Goal: Transaction & Acquisition: Purchase product/service

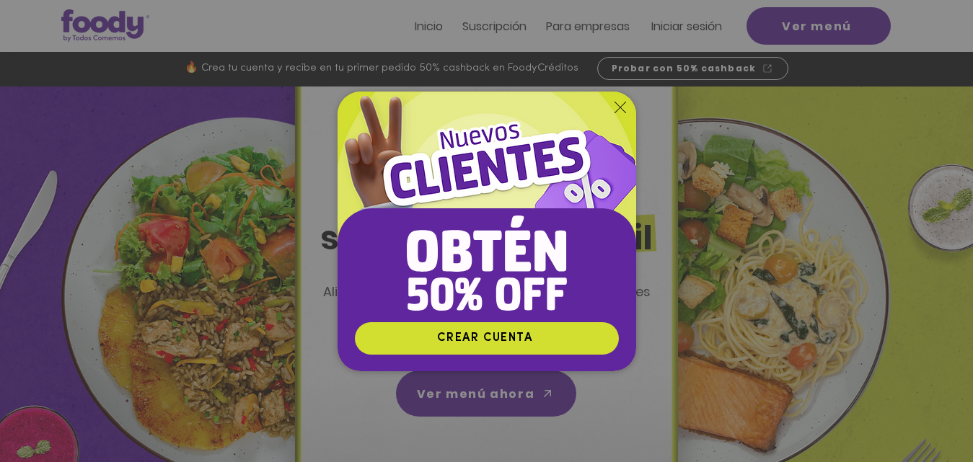
click at [621, 105] on icon "Volver al sitio" at bounding box center [620, 108] width 12 height 12
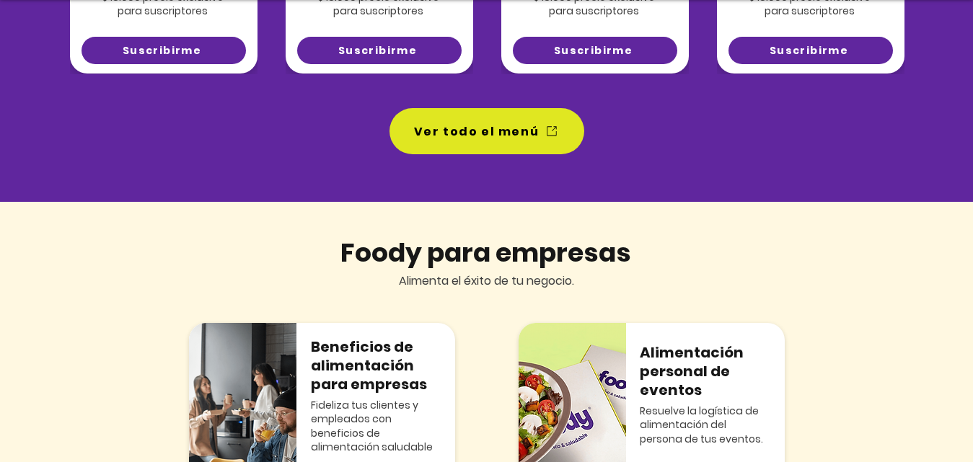
scroll to position [1362, 0]
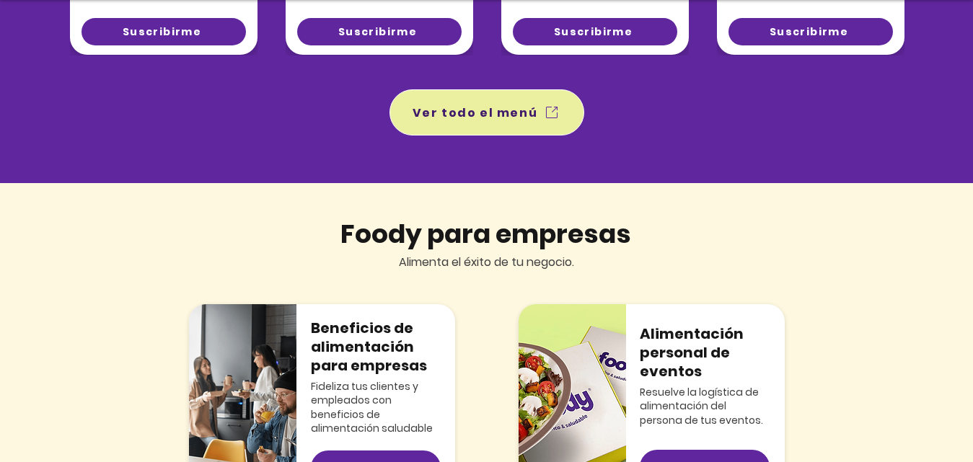
click at [518, 113] on span "Ver todo el menú" at bounding box center [474, 113] width 125 height 18
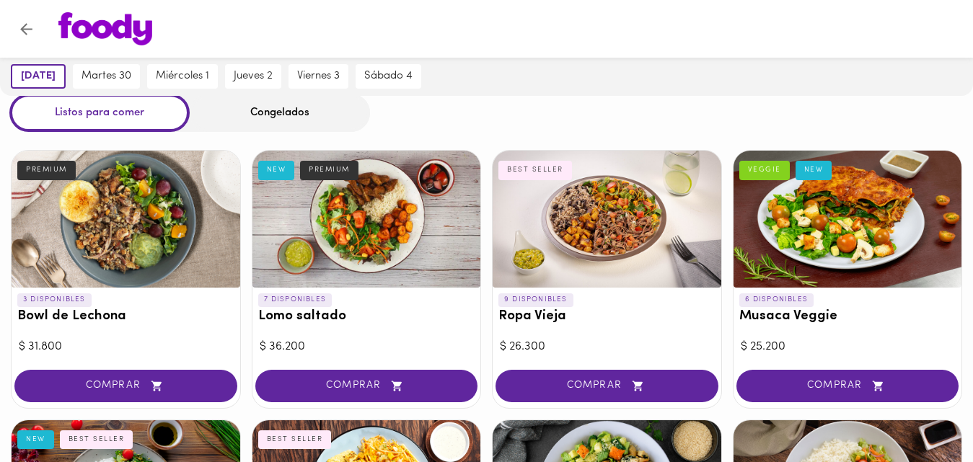
scroll to position [35, 0]
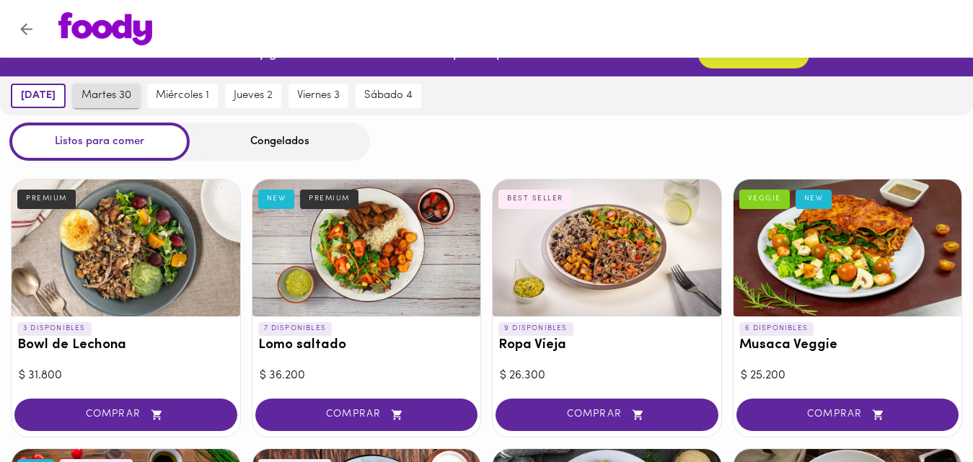
click at [126, 103] on button "martes 30" at bounding box center [106, 96] width 67 height 25
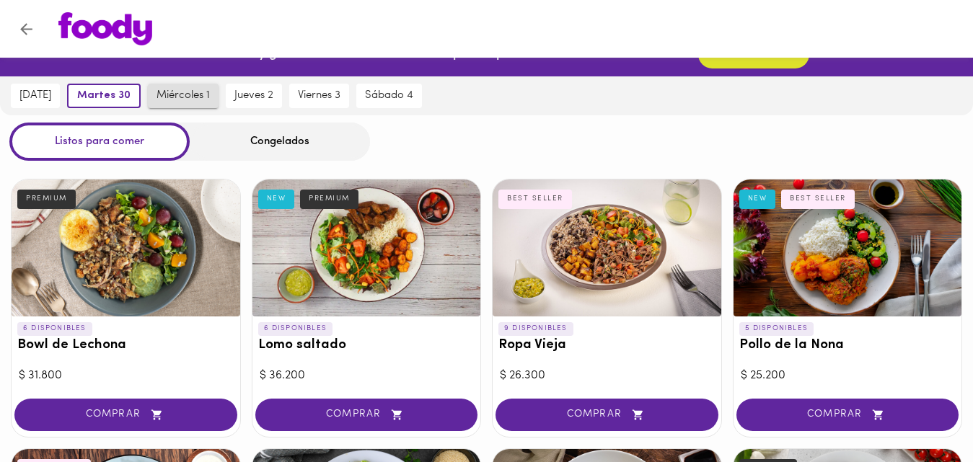
click at [216, 103] on button "miércoles 1" at bounding box center [183, 96] width 71 height 25
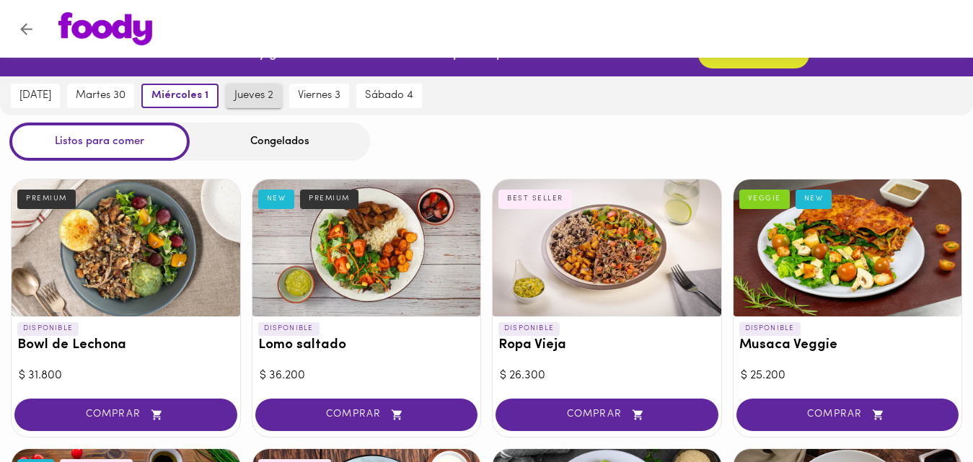
click at [263, 102] on span "jueves 2" at bounding box center [253, 95] width 39 height 13
click at [263, 102] on span "jueves 2" at bounding box center [250, 95] width 43 height 13
click at [340, 97] on span "viernes 3" at bounding box center [319, 95] width 43 height 13
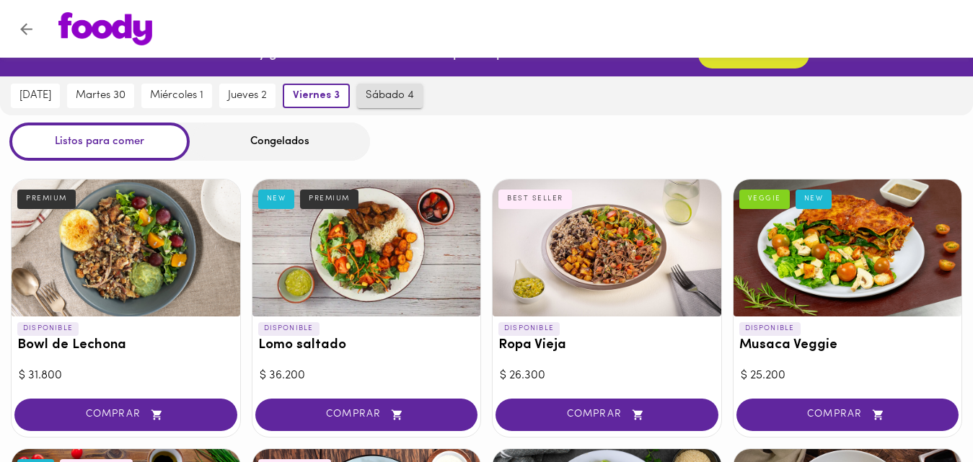
click at [406, 92] on span "sábado 4" at bounding box center [390, 95] width 48 height 13
click at [27, 91] on span "[DATE]" at bounding box center [35, 95] width 32 height 13
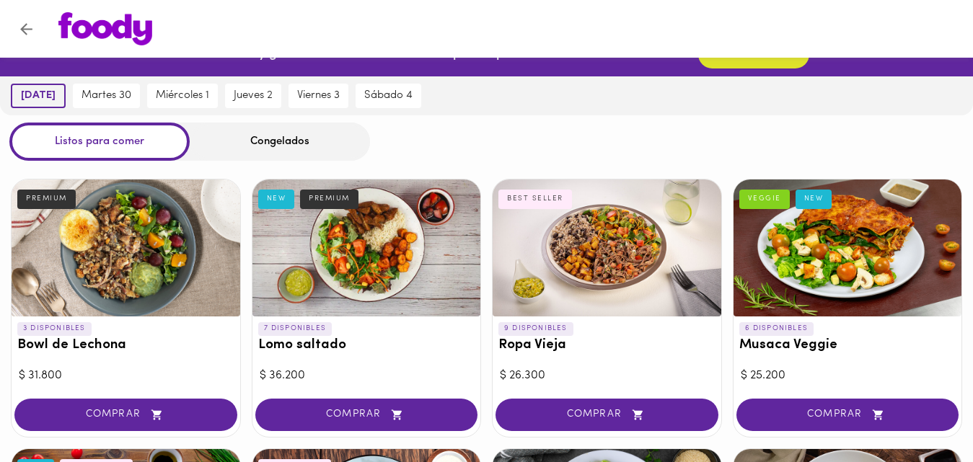
click at [27, 91] on span "[DATE]" at bounding box center [38, 95] width 35 height 13
click at [56, 97] on span "[DATE]" at bounding box center [38, 95] width 35 height 13
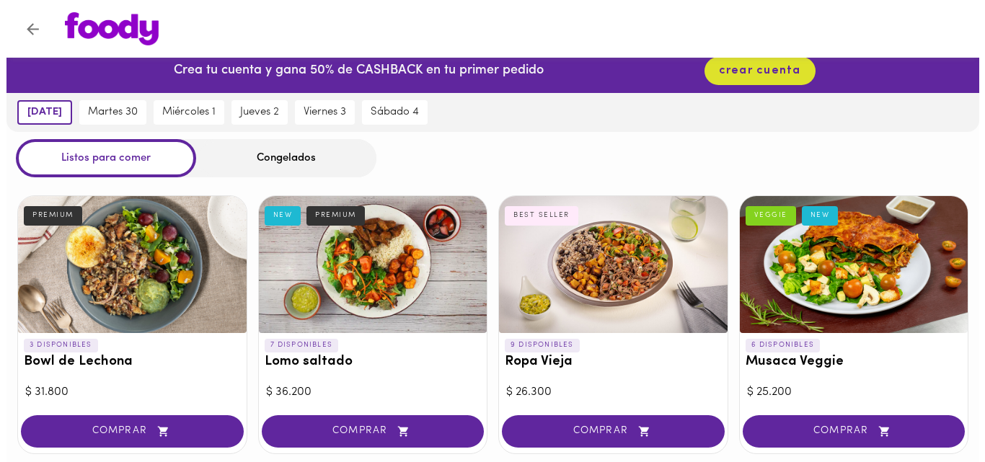
scroll to position [6, 0]
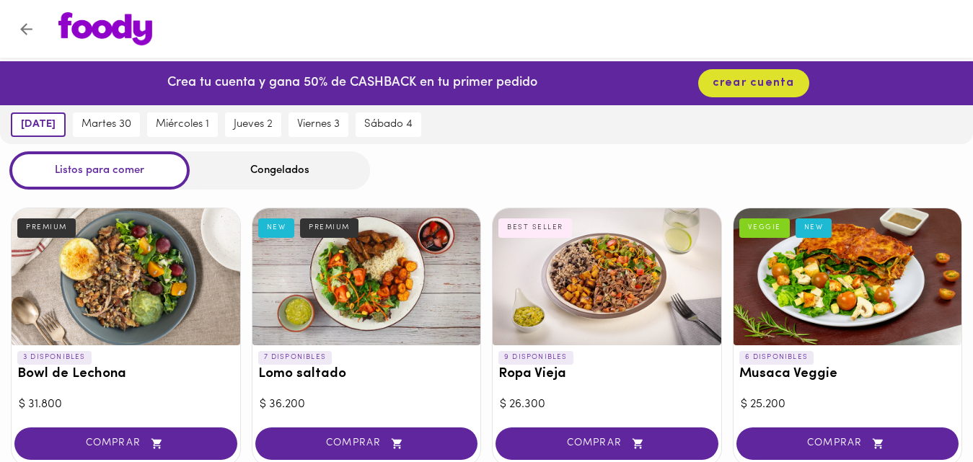
click at [94, 262] on div at bounding box center [126, 276] width 229 height 137
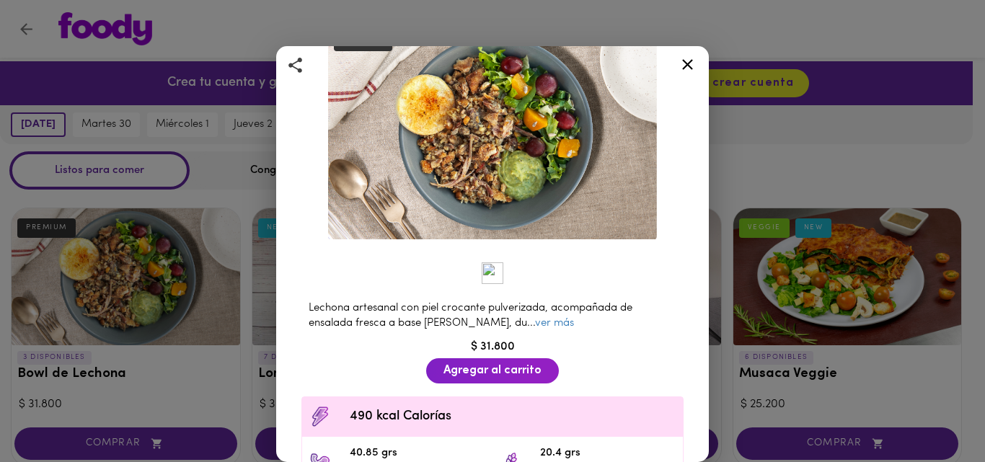
scroll to position [107, 0]
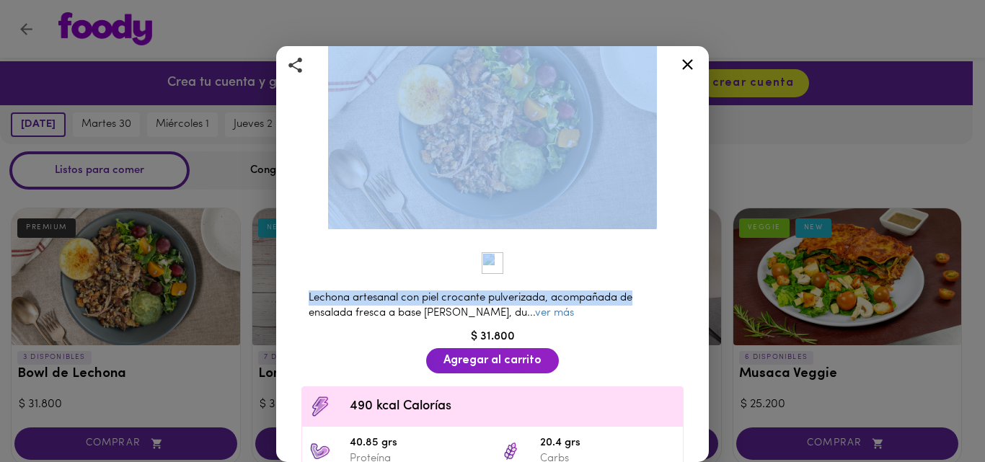
drag, startPoint x: 709, startPoint y: 255, endPoint x: 699, endPoint y: 285, distance: 31.9
click at [699, 285] on div "Bowl de Lechona Con guacamole y ensalada fresca PREMIUM Lechona artesanal con p…" at bounding box center [492, 231] width 985 height 462
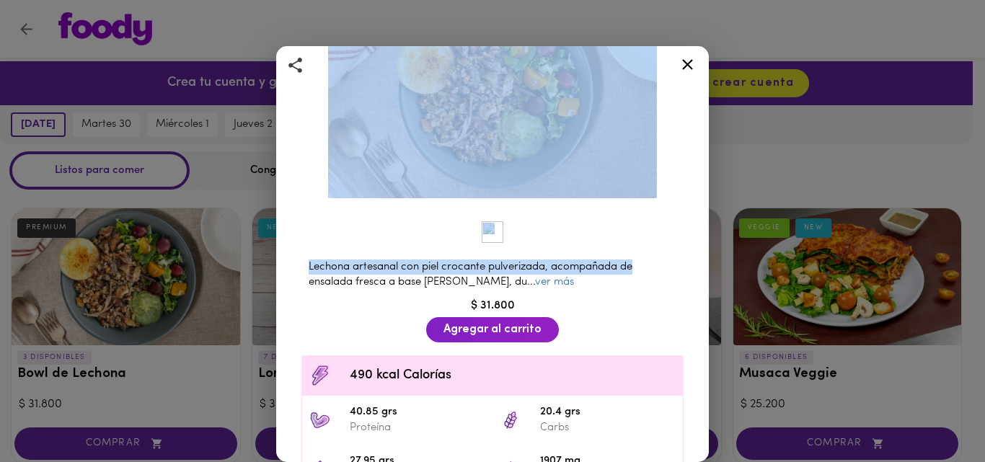
scroll to position [0, 0]
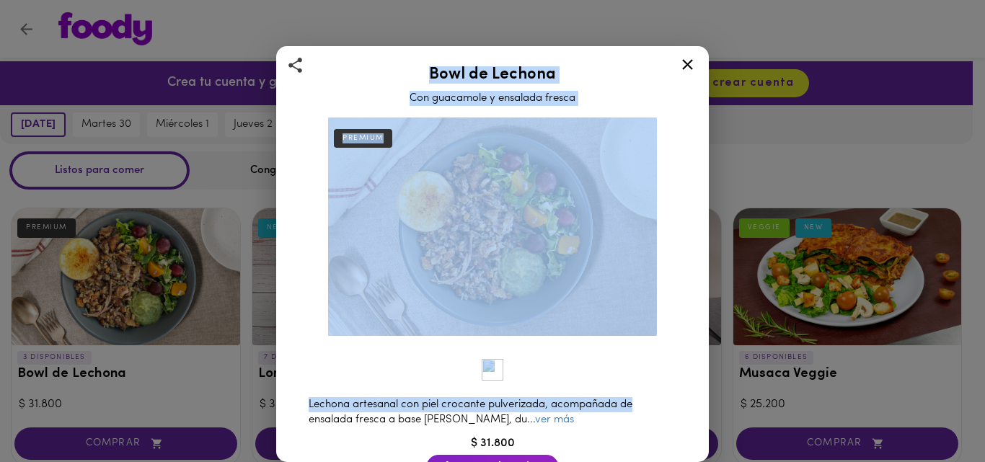
click at [666, 295] on div "PREMIUM Lechona artesanal con piel crocante pulverizada, acompañada de ensalada…" at bounding box center [492, 434] width 408 height 645
